Goal: Information Seeking & Learning: Learn about a topic

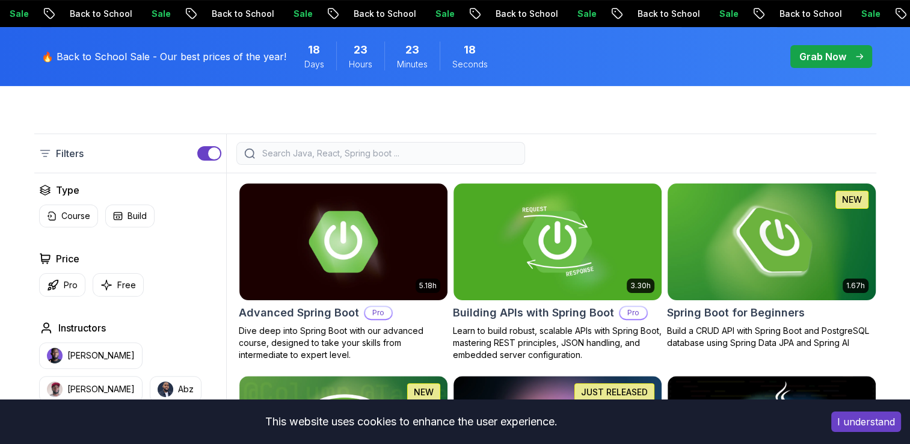
click at [804, 211] on img at bounding box center [771, 241] width 218 height 122
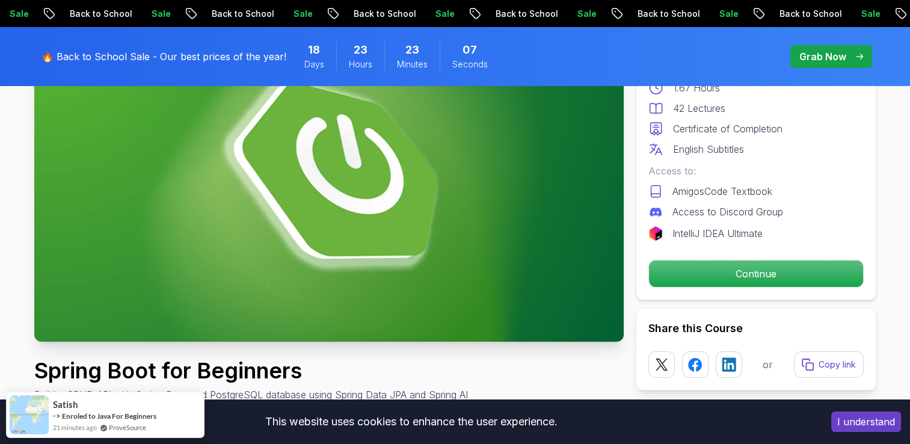
scroll to position [160, 0]
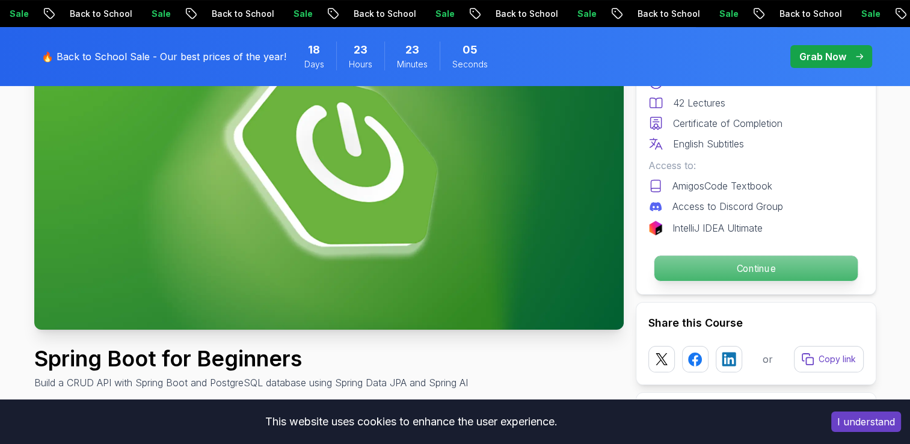
click at [748, 270] on p "Continue" at bounding box center [755, 268] width 203 height 25
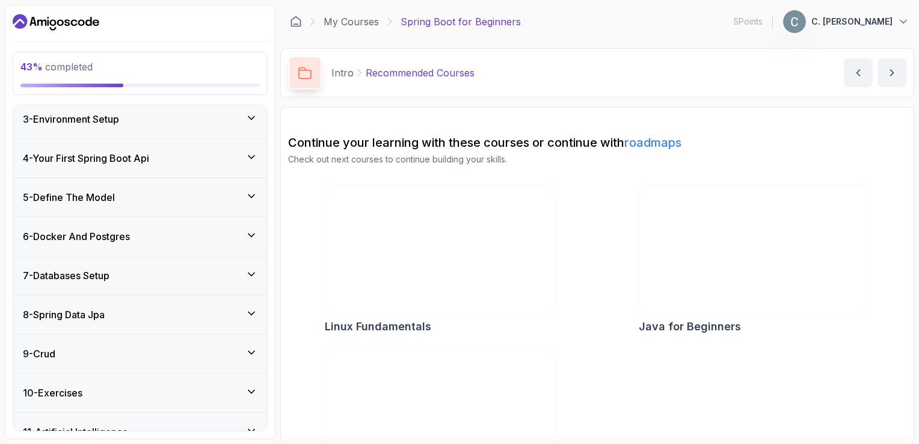
scroll to position [185, 0]
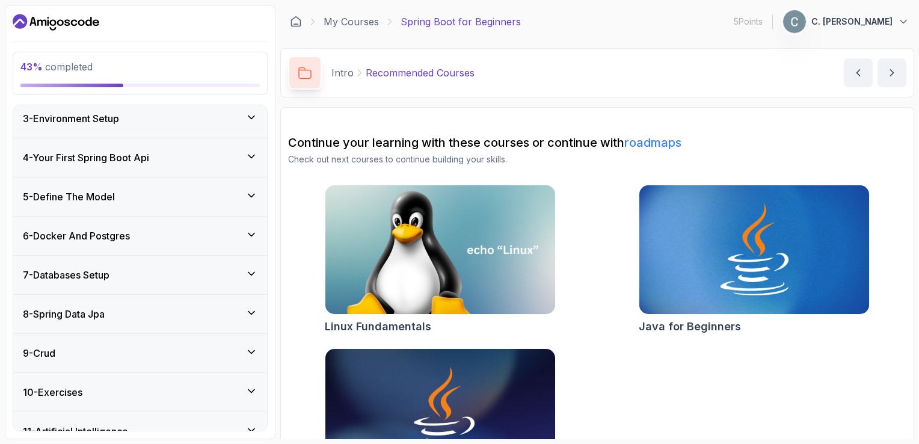
click at [241, 239] on div "6 - Docker And Postgres" at bounding box center [140, 236] width 235 height 14
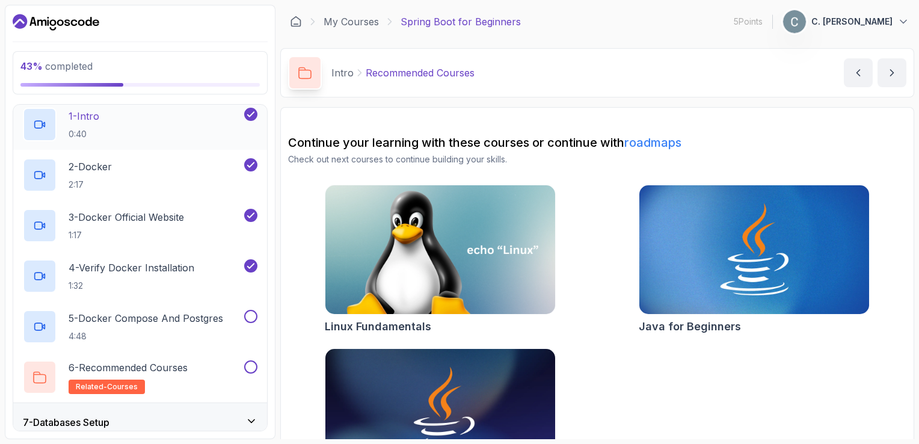
scroll to position [310, 0]
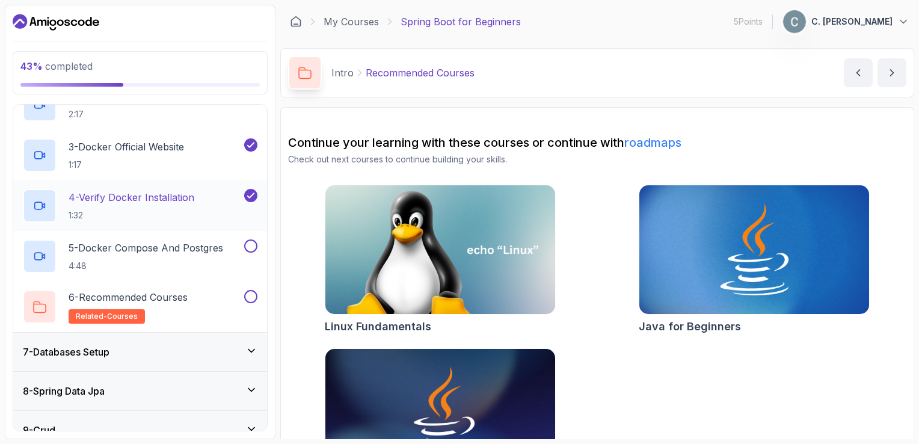
click at [227, 199] on div "4 - Verify Docker Installation 1:32" at bounding box center [132, 206] width 219 height 34
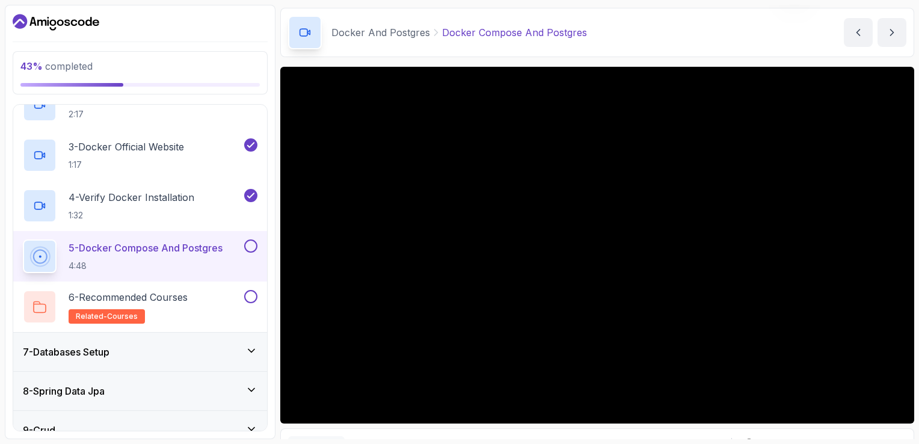
scroll to position [43, 0]
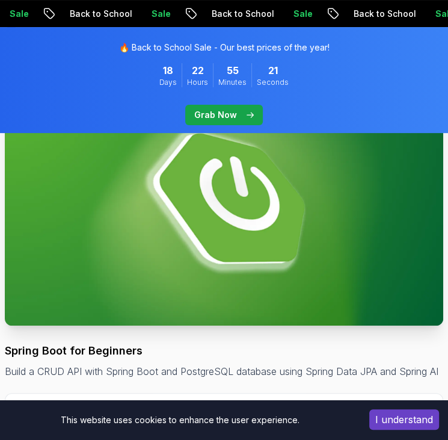
scroll to position [116, 0]
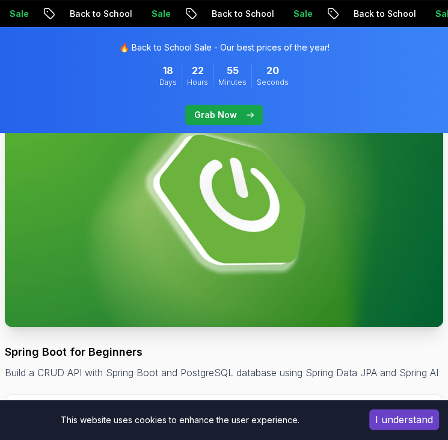
click at [218, 271] on img at bounding box center [224, 203] width 439 height 247
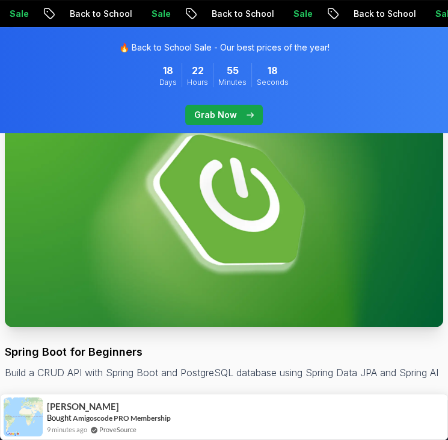
scroll to position [0, 0]
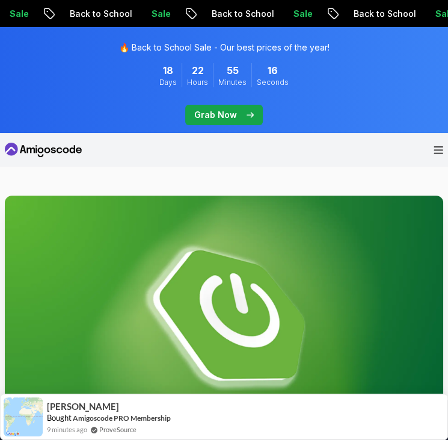
click at [199, 276] on img at bounding box center [224, 319] width 439 height 247
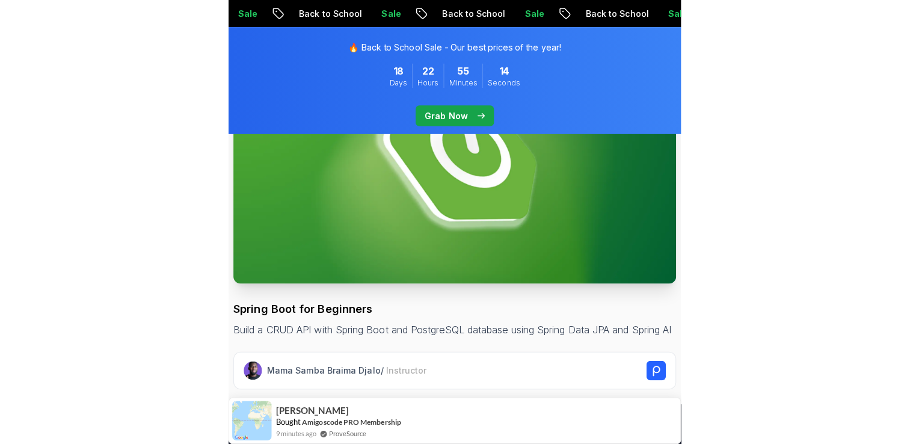
scroll to position [162, 0]
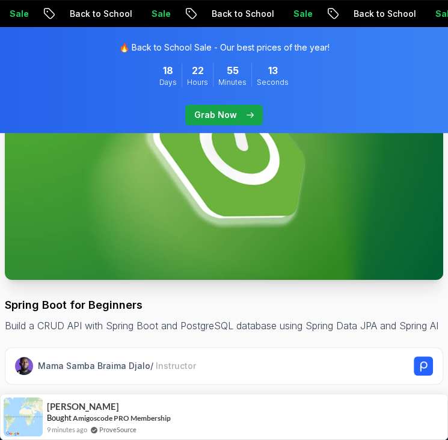
click at [304, 211] on img at bounding box center [224, 156] width 439 height 247
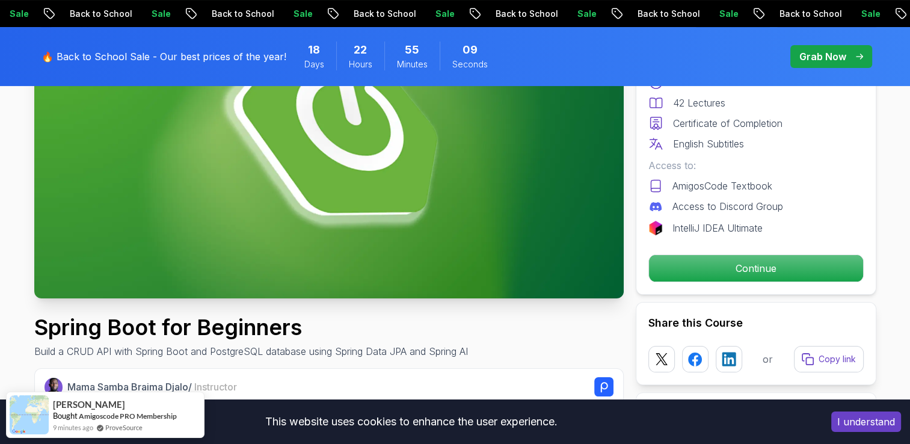
scroll to position [192, 0]
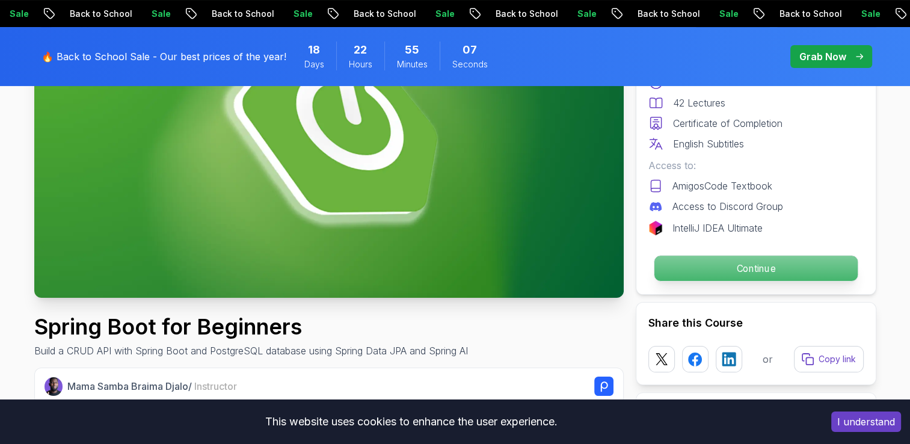
click at [448, 273] on p "Continue" at bounding box center [755, 268] width 203 height 25
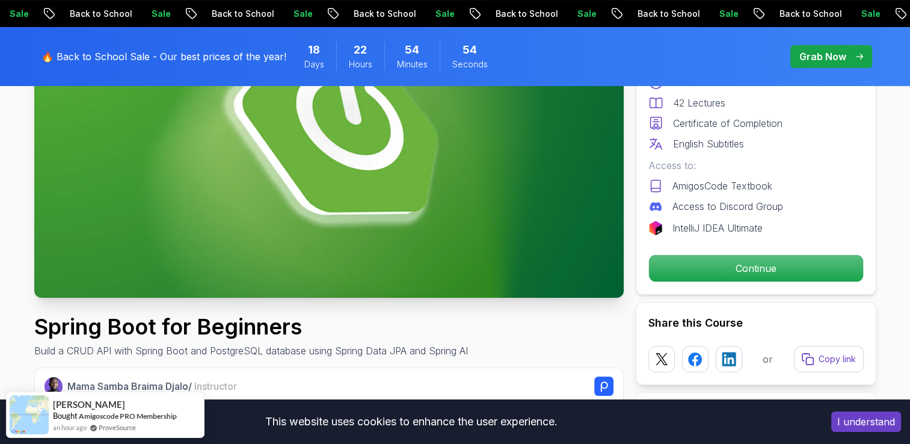
scroll to position [193, 0]
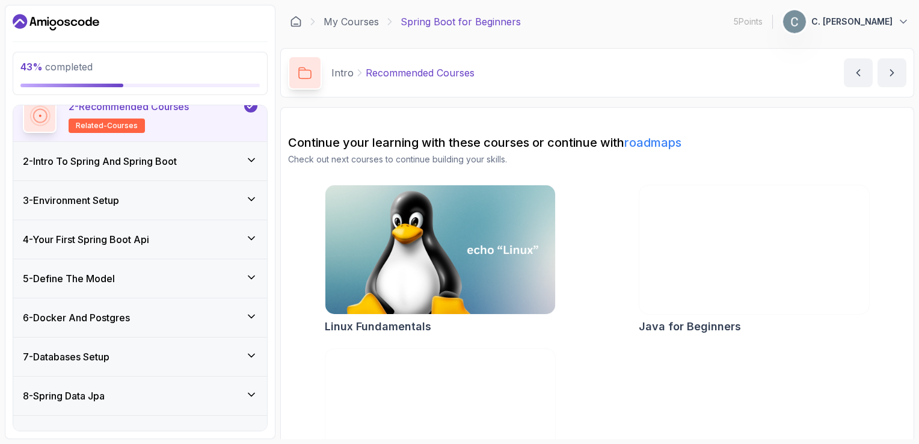
scroll to position [130, 0]
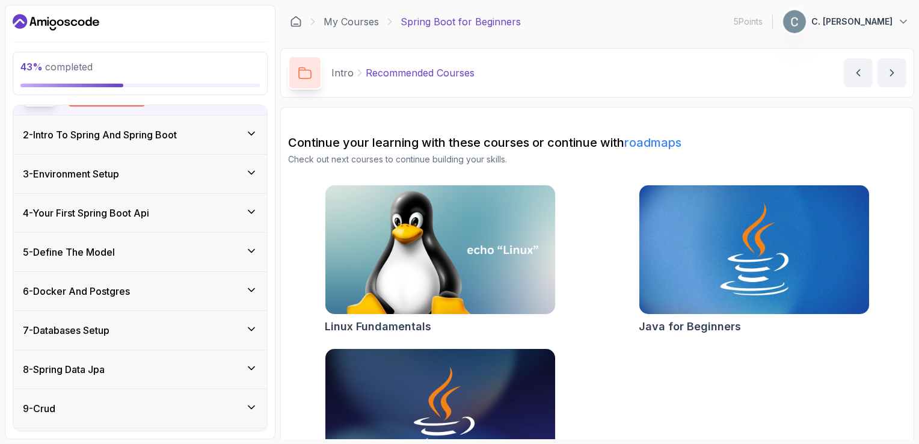
click at [252, 213] on icon at bounding box center [251, 212] width 12 height 12
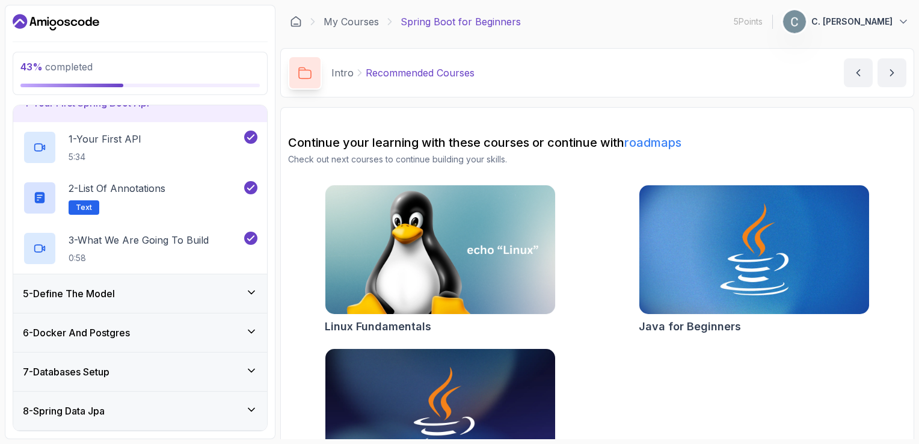
scroll to position [192, 0]
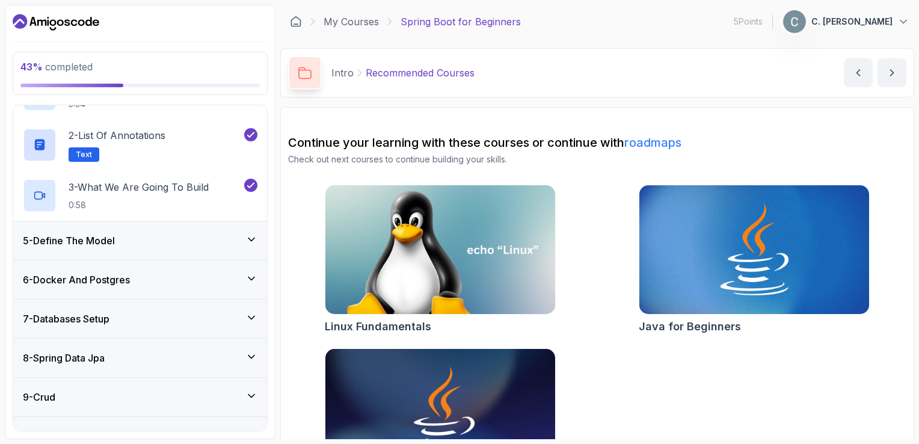
click at [252, 285] on div "6 - Docker And Postgres" at bounding box center [140, 279] width 254 height 39
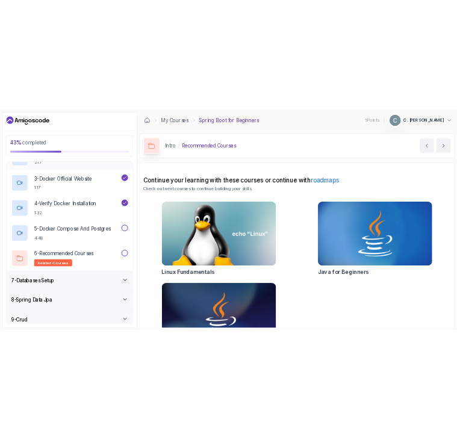
scroll to position [318, 0]
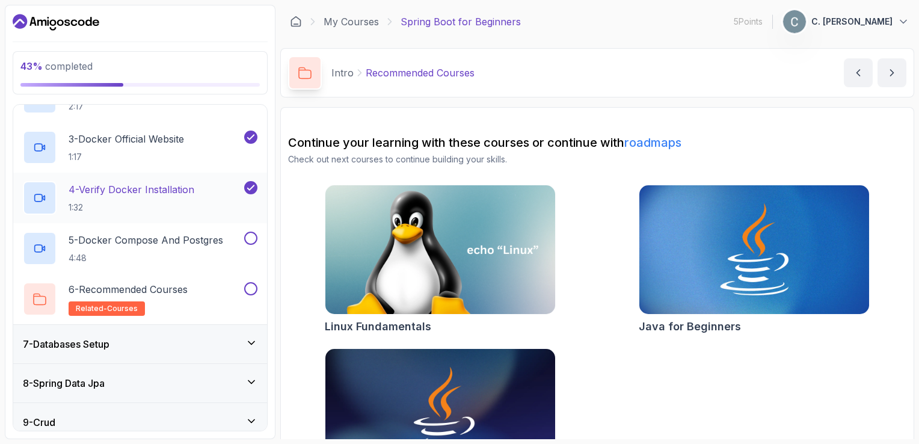
click at [202, 189] on div "4 - Verify Docker Installation 1:32" at bounding box center [132, 198] width 219 height 34
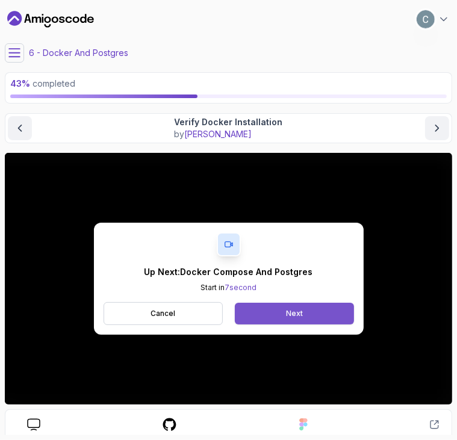
click at [250, 312] on button "Next" at bounding box center [294, 314] width 119 height 22
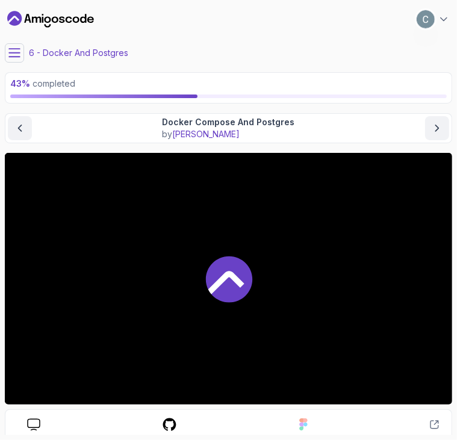
click at [219, 283] on icon at bounding box center [226, 282] width 36 height 23
click at [214, 271] on icon at bounding box center [228, 279] width 46 height 46
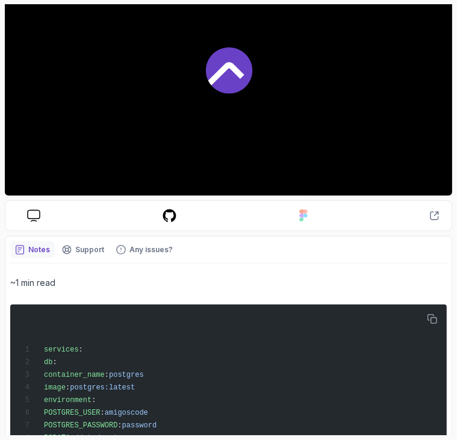
scroll to position [208, 0]
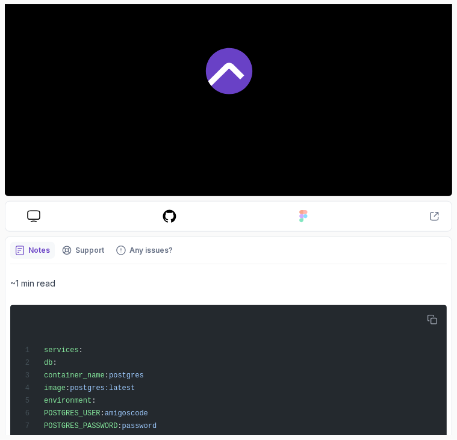
click at [121, 94] on div at bounding box center [228, 70] width 447 height 251
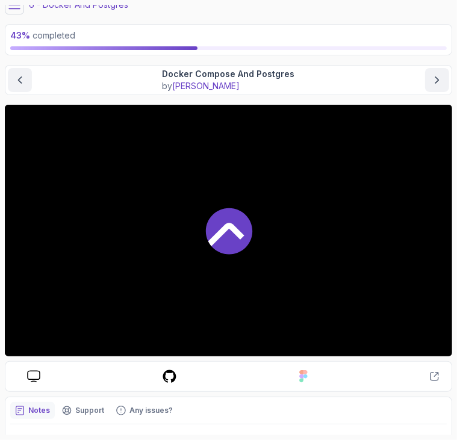
scroll to position [41, 0]
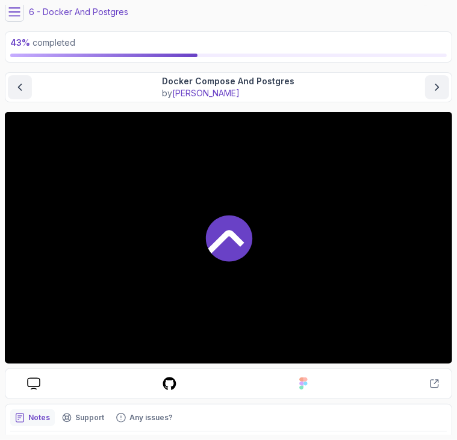
click at [12, 13] on icon at bounding box center [14, 12] width 12 height 12
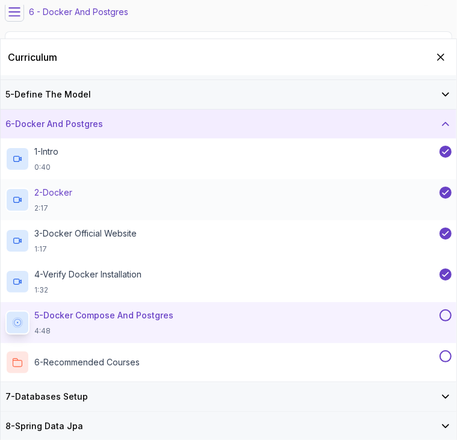
scroll to position [115, 0]
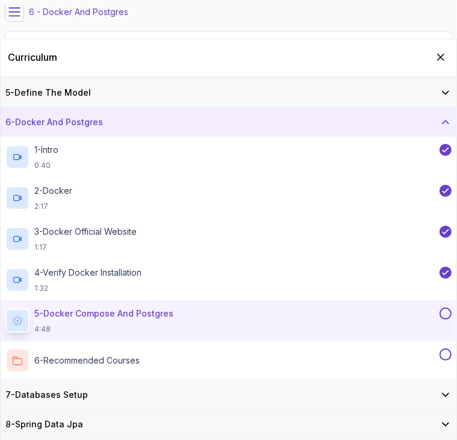
click at [159, 316] on p "5 - Docker Compose And Postgres" at bounding box center [103, 313] width 139 height 12
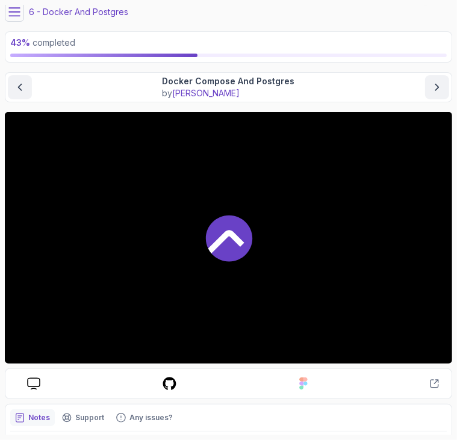
click at [226, 235] on icon at bounding box center [226, 241] width 36 height 23
click at [270, 179] on div at bounding box center [228, 237] width 447 height 251
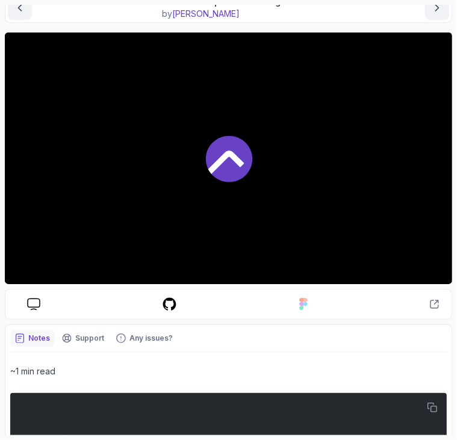
scroll to position [0, 0]
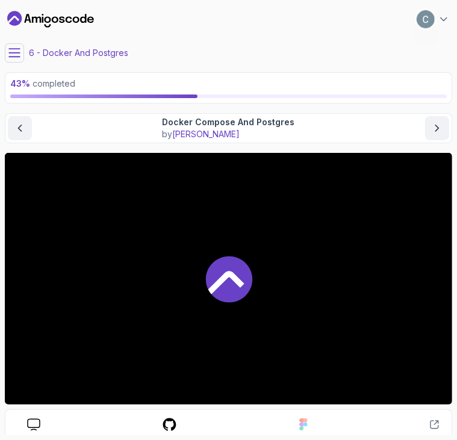
click at [167, 203] on div at bounding box center [228, 278] width 447 height 251
click at [17, 131] on icon "previous content" at bounding box center [20, 128] width 12 height 12
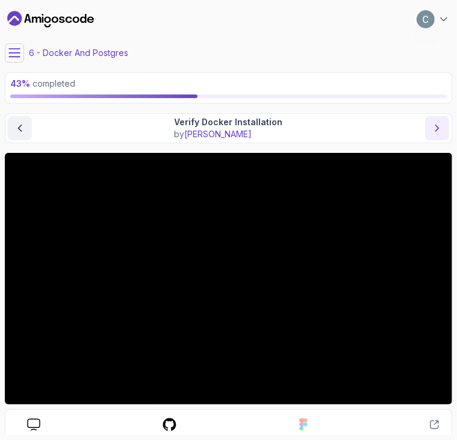
click at [434, 126] on icon "next content" at bounding box center [437, 128] width 12 height 12
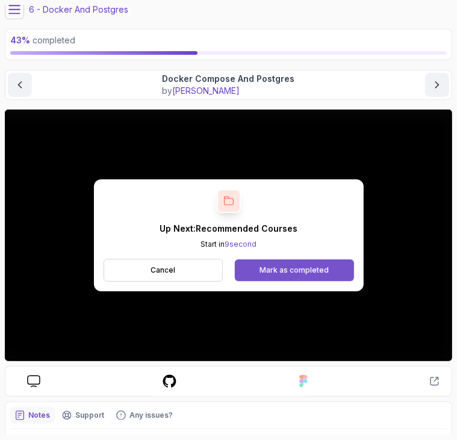
click at [322, 268] on div "Mark as completed" at bounding box center [293, 270] width 69 height 10
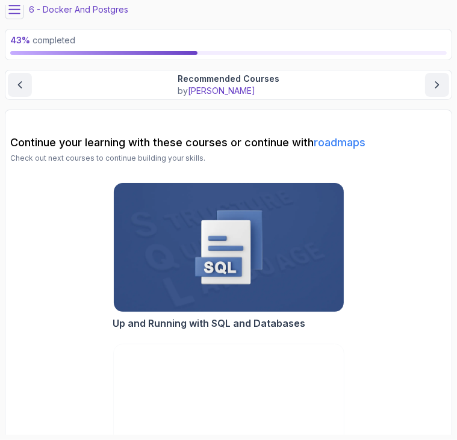
scroll to position [108, 0]
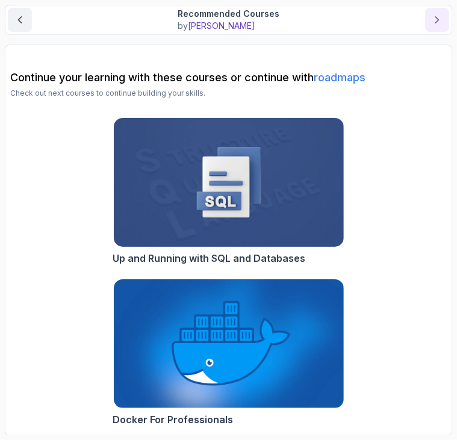
click at [440, 22] on icon "next content" at bounding box center [437, 20] width 12 height 12
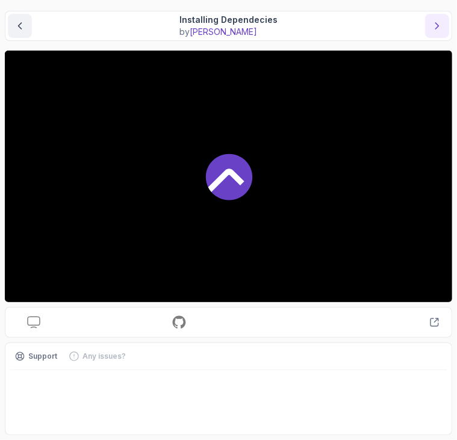
scroll to position [108, 0]
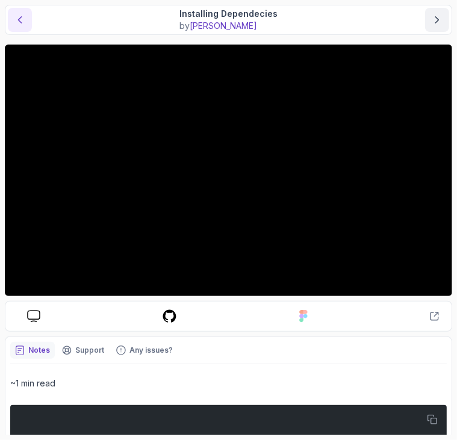
click at [17, 20] on icon "previous content" at bounding box center [20, 20] width 12 height 12
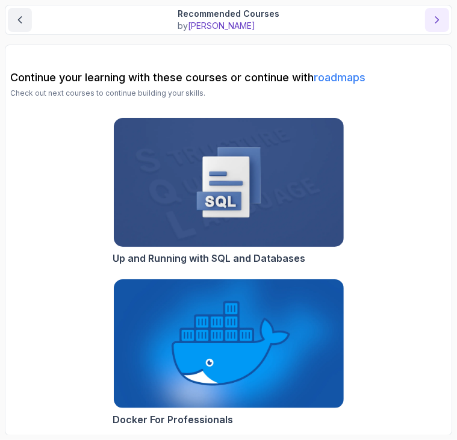
click at [431, 14] on icon "next content" at bounding box center [437, 20] width 12 height 12
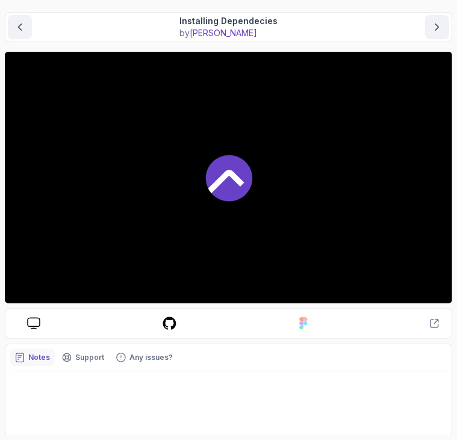
scroll to position [108, 0]
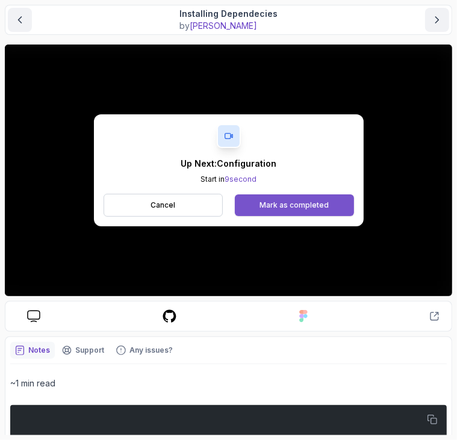
click at [313, 202] on div "Mark as completed" at bounding box center [293, 205] width 69 height 10
click at [303, 200] on div "Mark as completed" at bounding box center [293, 205] width 69 height 10
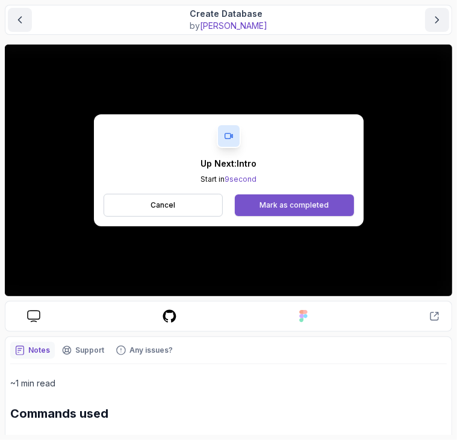
click at [330, 204] on button "Mark as completed" at bounding box center [294, 205] width 119 height 22
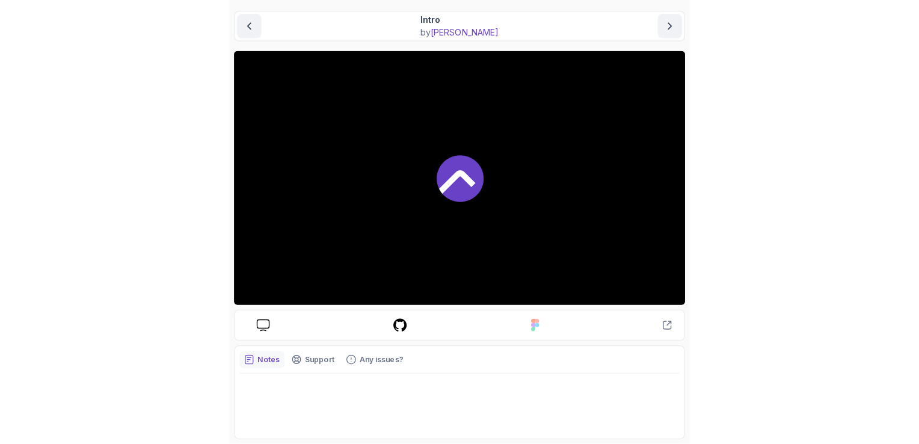
scroll to position [101, 0]
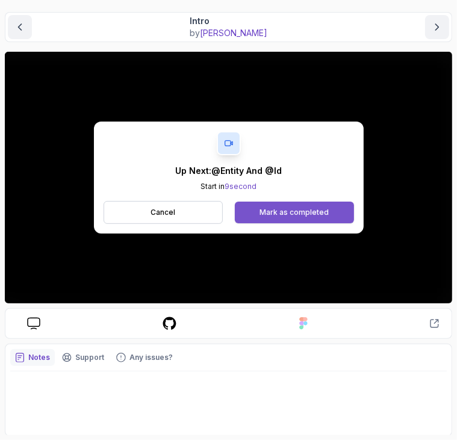
click at [295, 208] on div "Mark as completed" at bounding box center [293, 213] width 69 height 10
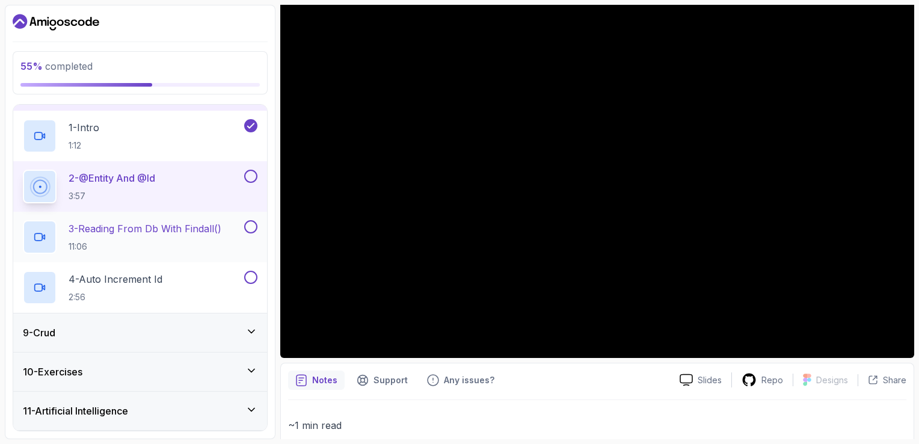
scroll to position [342, 0]
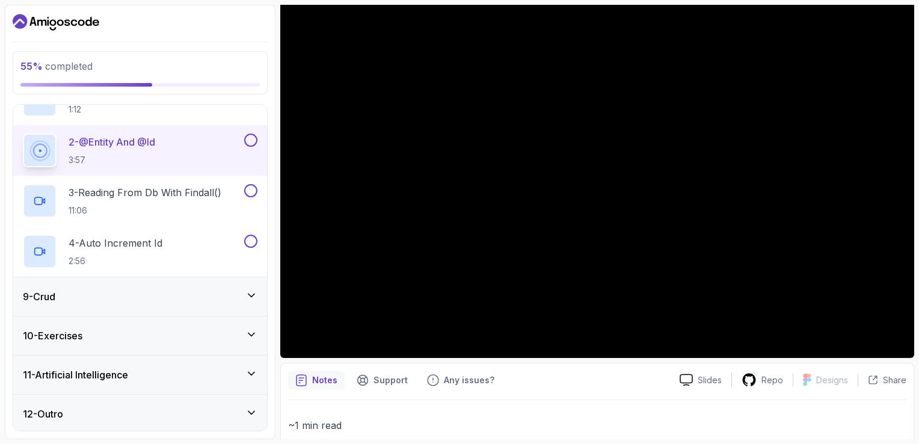
click at [253, 289] on icon at bounding box center [251, 295] width 12 height 12
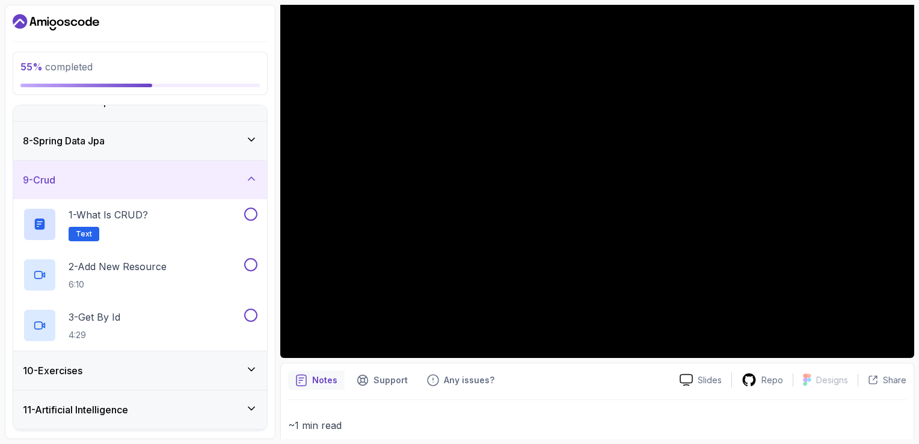
scroll to position [292, 0]
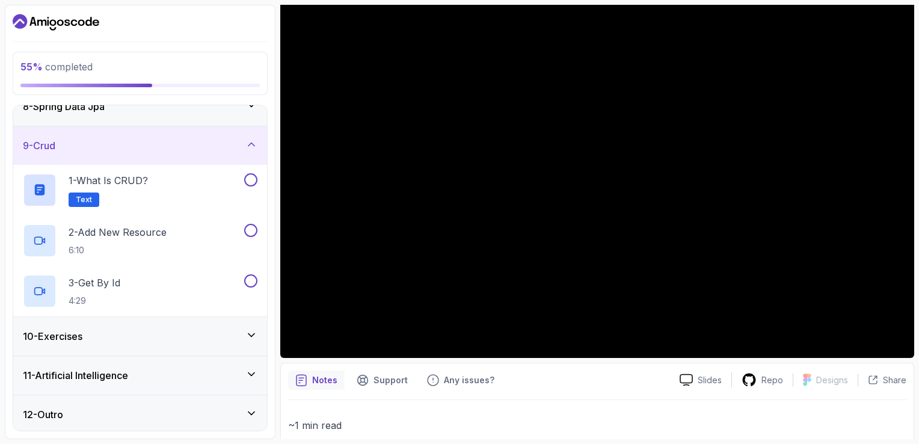
click at [259, 341] on div "10 - Exercises" at bounding box center [140, 336] width 254 height 39
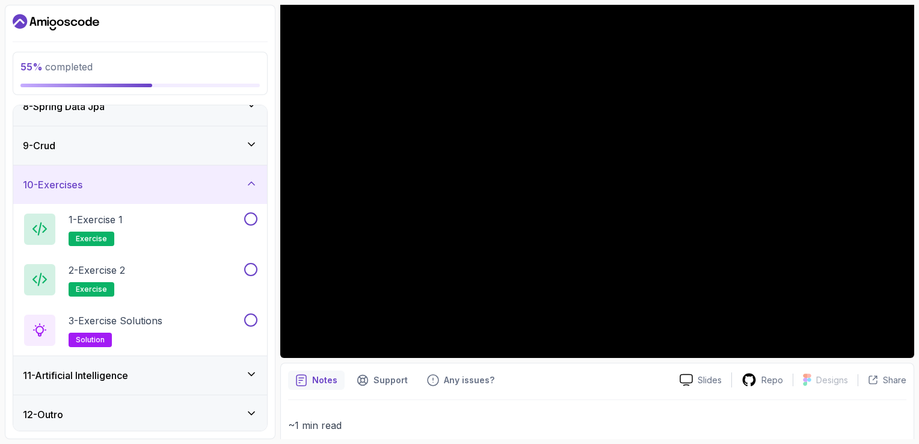
click at [253, 373] on icon at bounding box center [251, 373] width 6 height 3
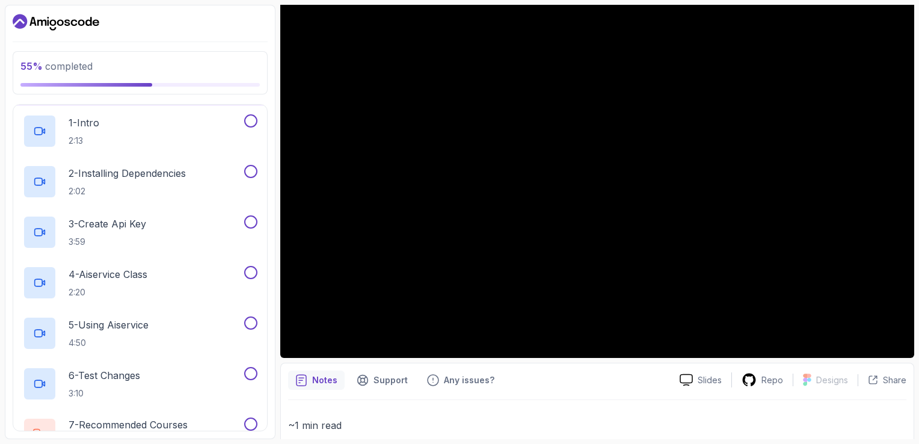
scroll to position [494, 0]
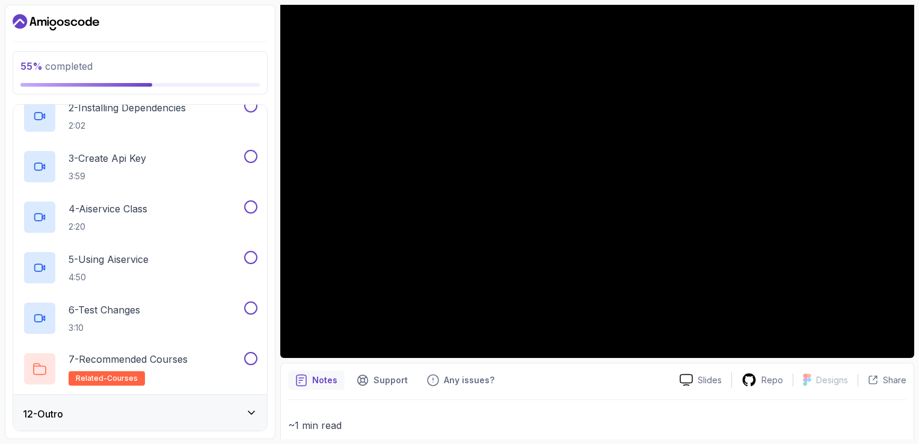
click at [256, 404] on div "12 - Outro" at bounding box center [140, 414] width 254 height 39
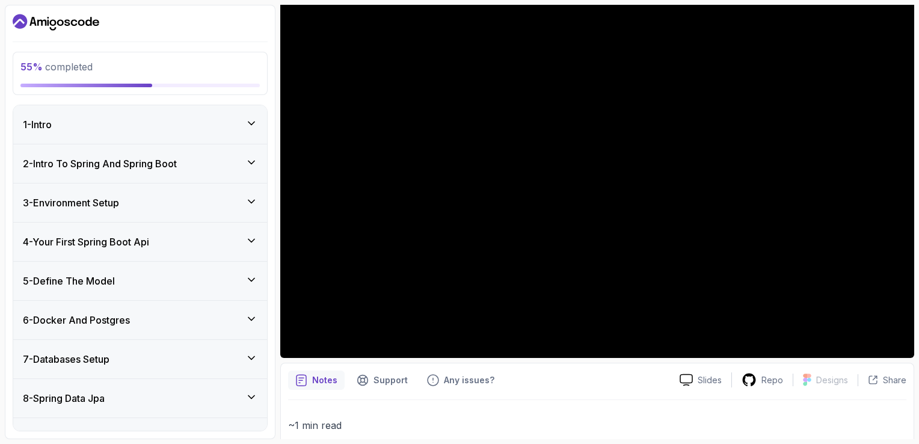
scroll to position [0, 0]
